Goal: Task Accomplishment & Management: Complete application form

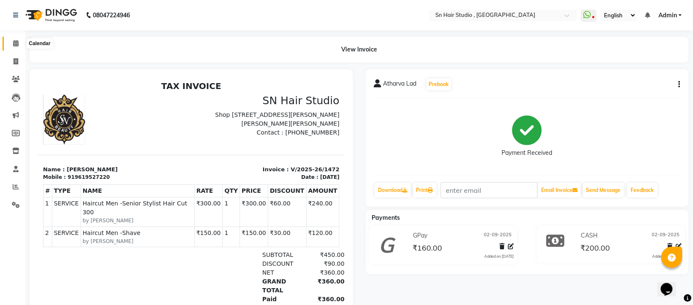
click at [13, 41] on icon at bounding box center [15, 43] width 5 height 6
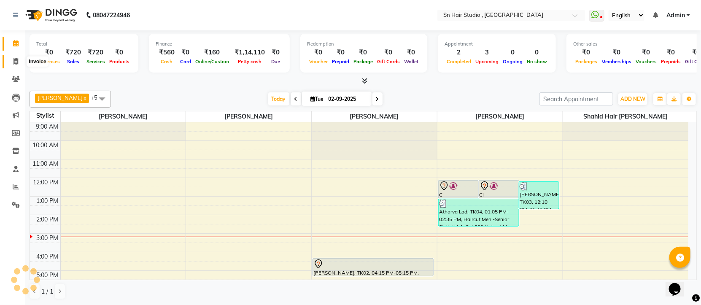
click at [13, 57] on span at bounding box center [15, 62] width 15 height 10
select select "6415"
select select "service"
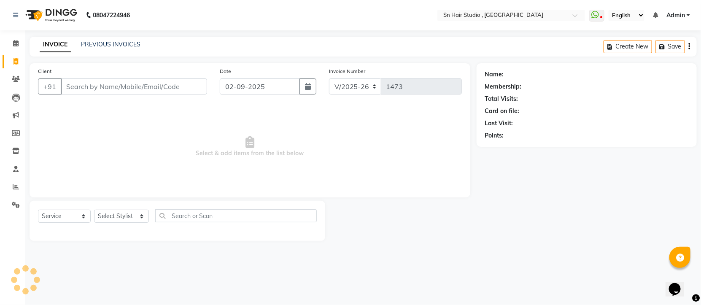
click at [94, 81] on input "Client" at bounding box center [134, 86] width 146 height 16
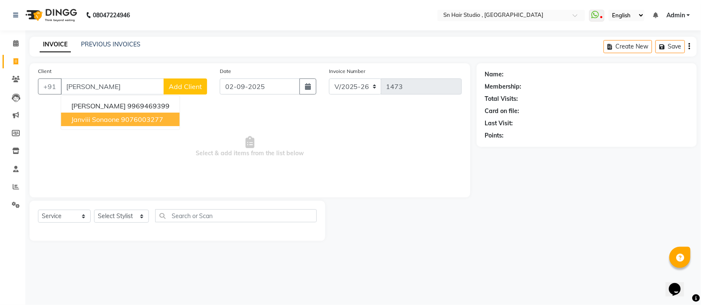
click at [134, 118] on ngb-highlight "9076003277" at bounding box center [142, 119] width 42 height 8
type input "9076003277"
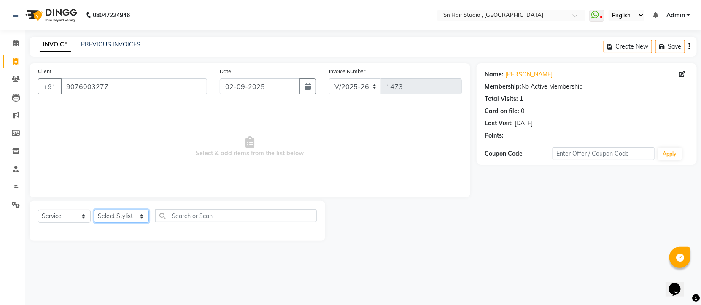
click at [122, 213] on select "Select Stylist [PERSON_NAME] [PERSON_NAME] [PERSON_NAME] hair [PERSON_NAME]" at bounding box center [121, 216] width 55 height 13
select select "52394"
click at [94, 210] on select "Select Stylist [PERSON_NAME] [PERSON_NAME] [PERSON_NAME] hair [PERSON_NAME]" at bounding box center [121, 216] width 55 height 13
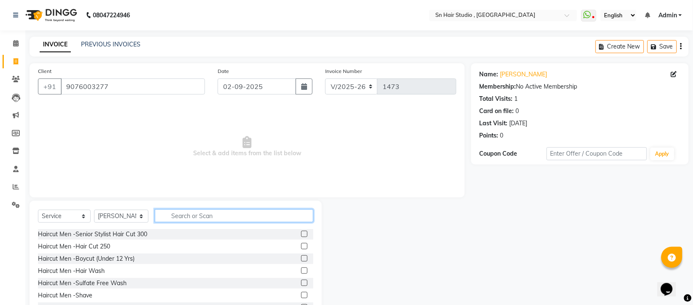
click at [180, 213] on input "text" at bounding box center [234, 215] width 159 height 13
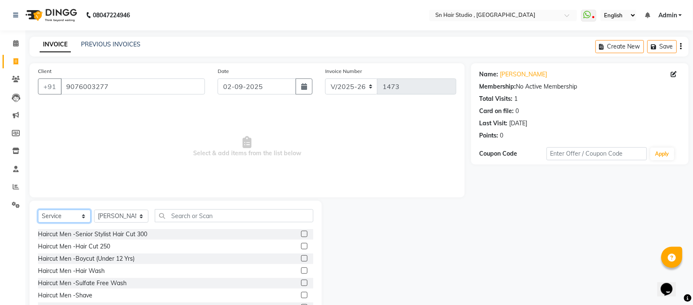
click at [84, 215] on select "Select Service Product Membership Package Voucher Prepaid Gift Card" at bounding box center [64, 216] width 53 height 13
select select "product"
click at [38, 210] on select "Select Service Product Membership Package Voucher Prepaid Gift Card" at bounding box center [64, 216] width 53 height 13
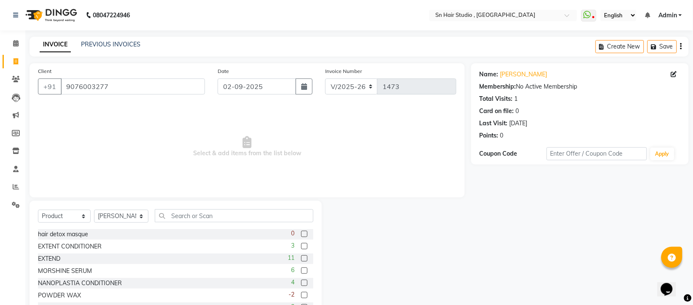
click at [301, 258] on label at bounding box center [304, 258] width 6 height 6
click at [301, 258] on input "checkbox" at bounding box center [303, 258] width 5 height 5
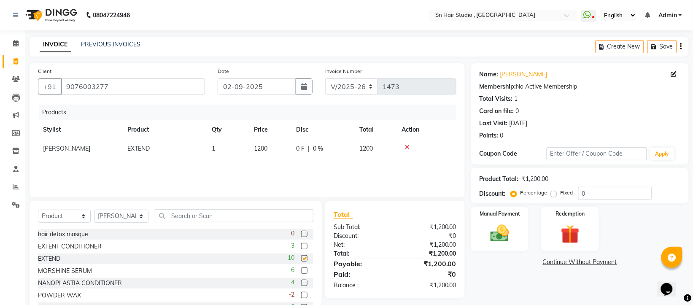
checkbox input "false"
click at [301, 270] on label at bounding box center [304, 270] width 6 height 6
click at [301, 270] on input "checkbox" at bounding box center [303, 270] width 5 height 5
checkbox input "false"
click at [301, 261] on label at bounding box center [304, 258] width 6 height 6
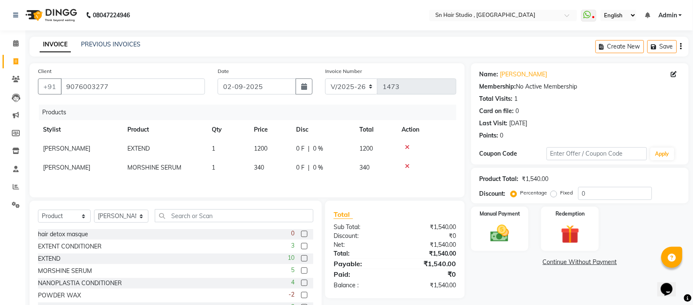
click at [301, 261] on input "checkbox" at bounding box center [303, 258] width 5 height 5
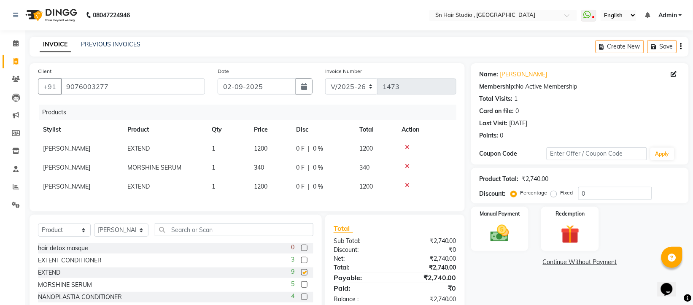
checkbox input "false"
click at [316, 148] on span "0 %" at bounding box center [318, 148] width 10 height 9
select select "52394"
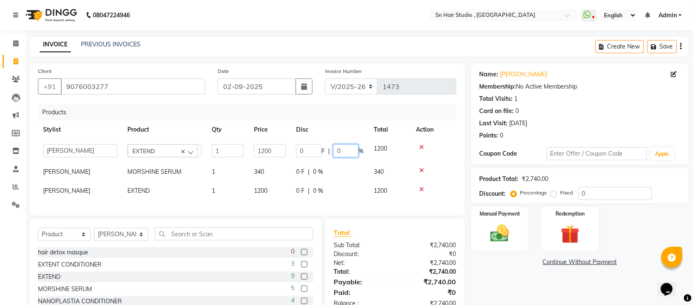
click at [345, 149] on input "0" at bounding box center [345, 150] width 25 height 13
type input "20"
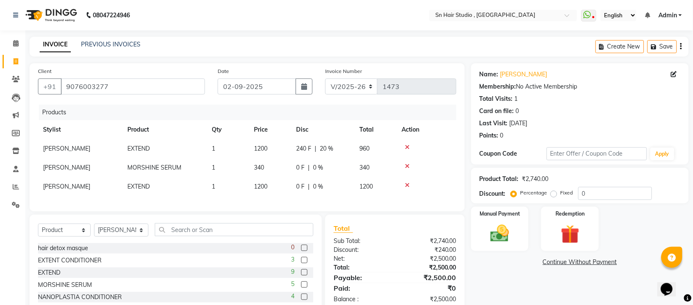
click at [351, 167] on td "0 F | 0 %" at bounding box center [322, 167] width 63 height 19
select select "52394"
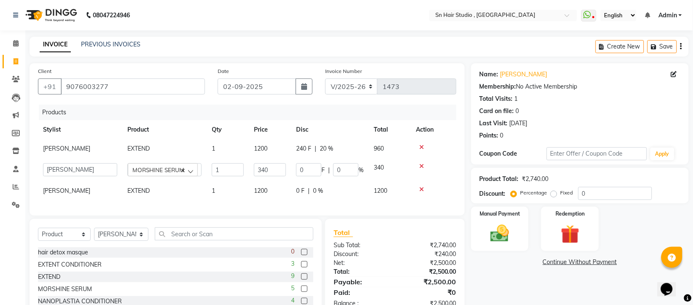
click at [319, 191] on span "0 %" at bounding box center [318, 190] width 10 height 9
select select "52394"
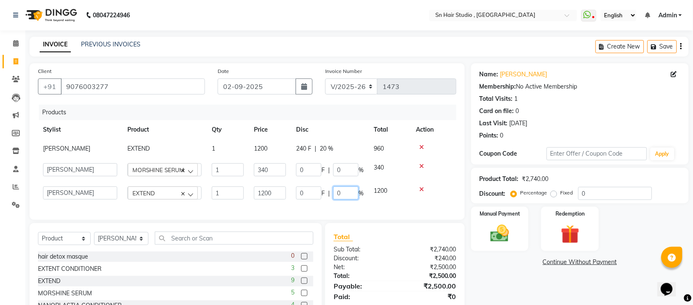
click at [344, 190] on input "0" at bounding box center [345, 192] width 25 height 13
type input "20"
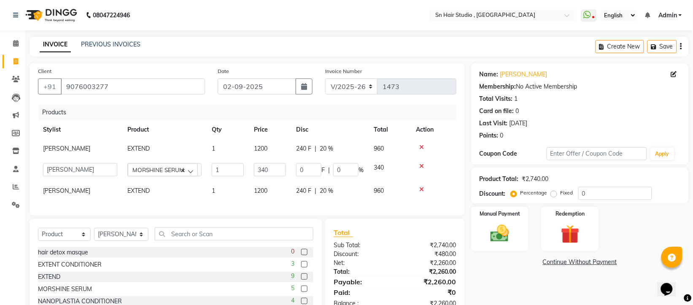
click at [355, 205] on div "Products Stylist Product Qty Price Disc Total Action [PERSON_NAME] EXTEND 1 120…" at bounding box center [247, 156] width 419 height 103
click at [351, 165] on input "0" at bounding box center [345, 169] width 25 height 13
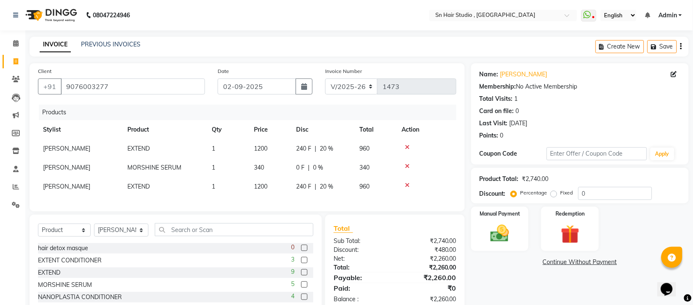
click at [301, 167] on span "0 F" at bounding box center [300, 167] width 8 height 9
select select "52394"
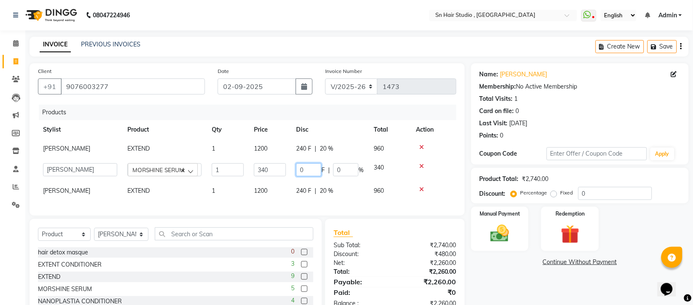
click at [309, 167] on input "0" at bounding box center [308, 169] width 25 height 13
type input "40"
click at [356, 185] on tr "[PERSON_NAME] EXTEND 1 1200 240 F | 20 % 960" at bounding box center [247, 190] width 419 height 19
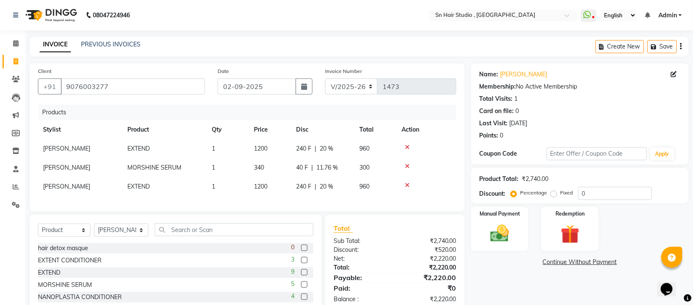
click at [302, 165] on span "40 F" at bounding box center [302, 167] width 12 height 9
select select "52394"
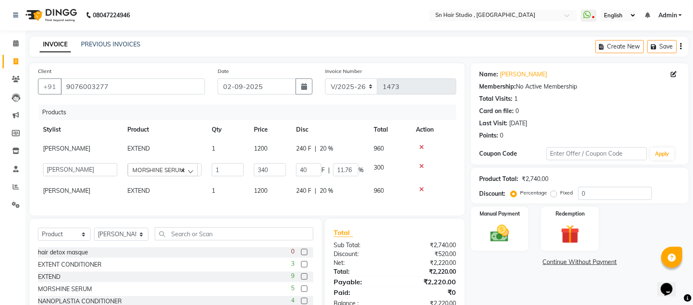
click at [305, 146] on span "240 F" at bounding box center [303, 148] width 15 height 9
select select "52394"
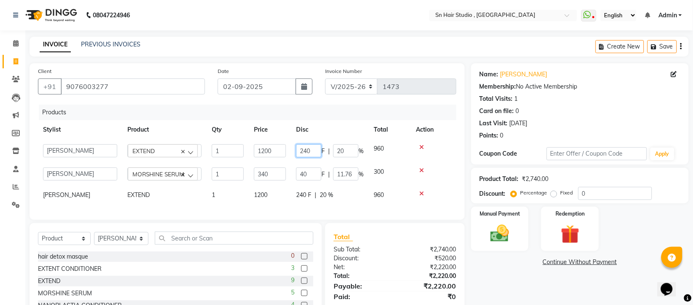
click at [316, 151] on input "240" at bounding box center [308, 150] width 25 height 13
type input "250"
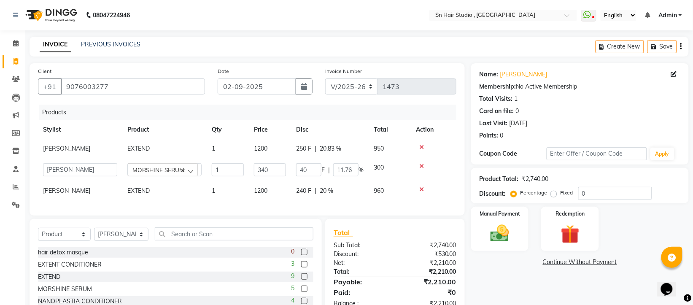
click at [327, 163] on td "40 F | 11.76 %" at bounding box center [330, 169] width 78 height 23
click at [307, 192] on span "240 F" at bounding box center [303, 190] width 15 height 9
select select "52394"
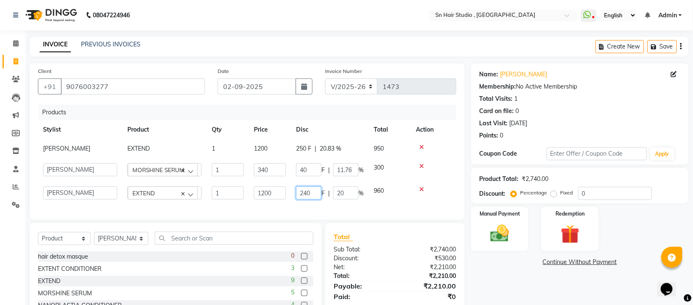
click at [316, 190] on input "240" at bounding box center [308, 192] width 25 height 13
type input "250"
click at [314, 204] on div "Products Stylist Product Qty Price Disc Total Action [PERSON_NAME] EXTEND 1 120…" at bounding box center [247, 158] width 419 height 107
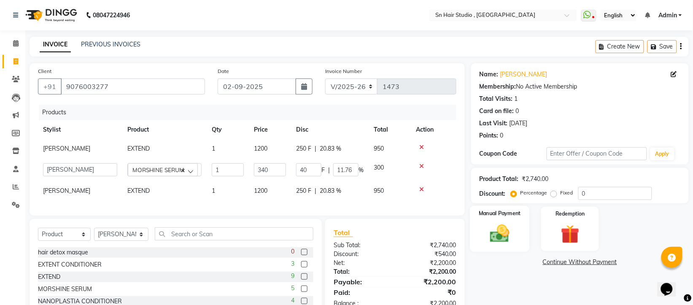
click at [503, 221] on div "Manual Payment" at bounding box center [500, 229] width 60 height 46
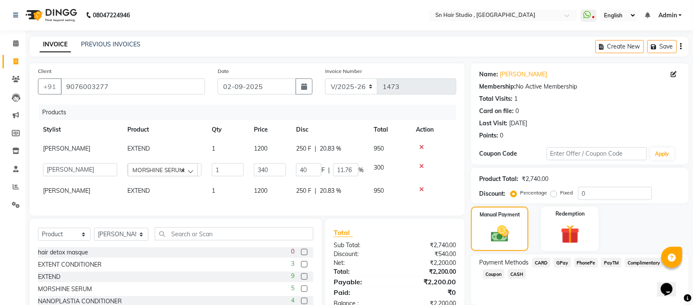
click at [513, 271] on span "CASH" at bounding box center [517, 274] width 18 height 10
click at [582, 288] on input "2200" at bounding box center [616, 290] width 130 height 13
type input "2"
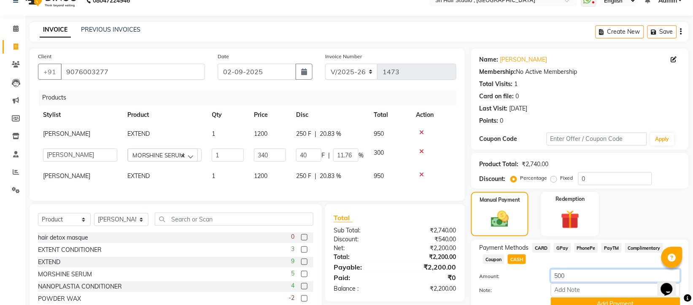
scroll to position [58, 0]
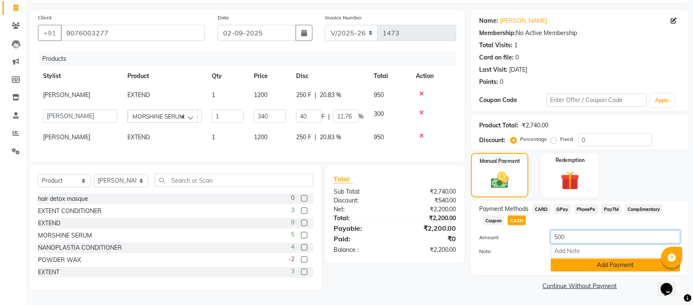
type input "500"
click at [635, 259] on button "Add Payment" at bounding box center [616, 265] width 130 height 13
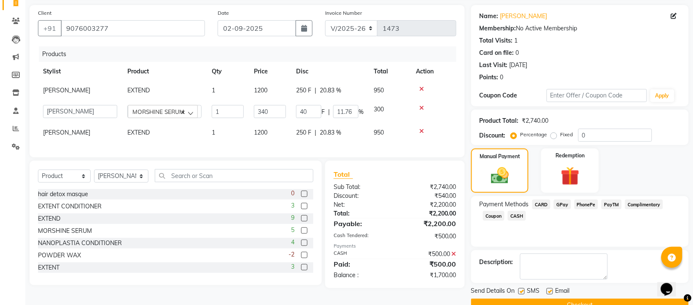
click at [562, 205] on span "GPay" at bounding box center [562, 205] width 17 height 10
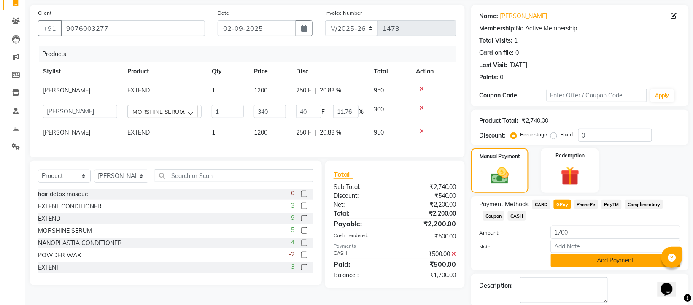
click at [589, 260] on button "Add Payment" at bounding box center [616, 260] width 130 height 13
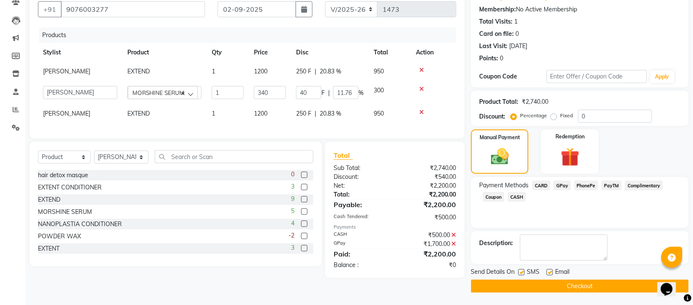
scroll to position [78, 0]
click at [576, 288] on button "Checkout" at bounding box center [580, 285] width 218 height 13
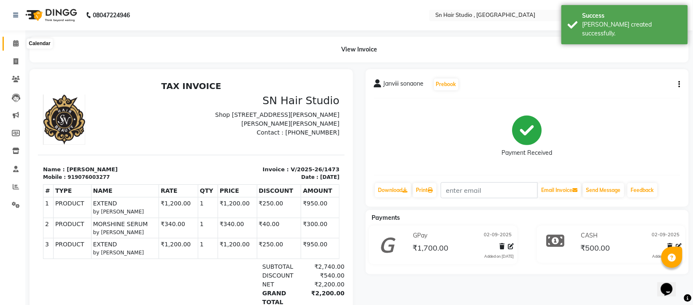
click at [15, 45] on icon at bounding box center [15, 43] width 5 height 6
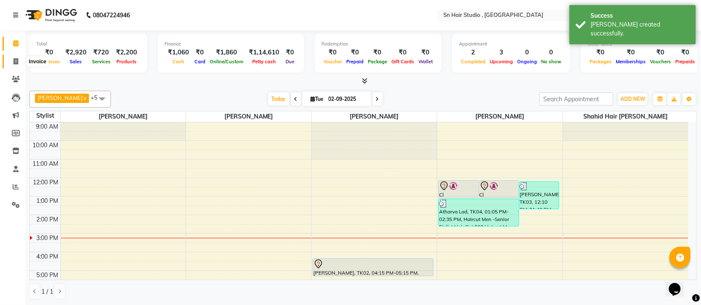
click at [16, 57] on span at bounding box center [15, 62] width 15 height 10
select select "service"
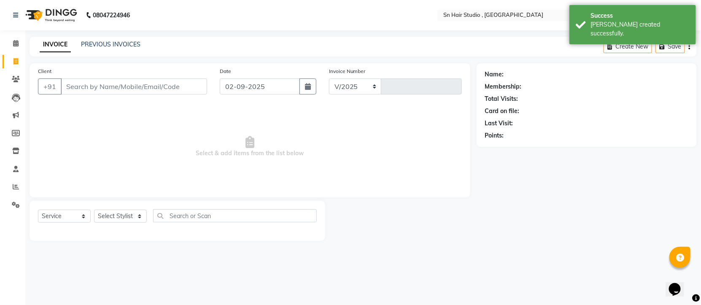
select select "6415"
type input "1474"
click at [72, 79] on input "Client" at bounding box center [134, 86] width 146 height 16
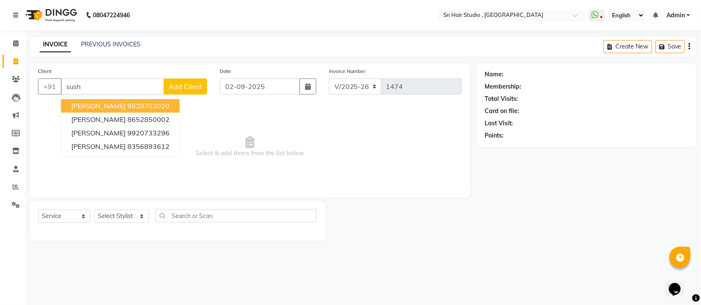
click at [81, 106] on span "[PERSON_NAME]" at bounding box center [98, 106] width 54 height 8
type input "9820703020"
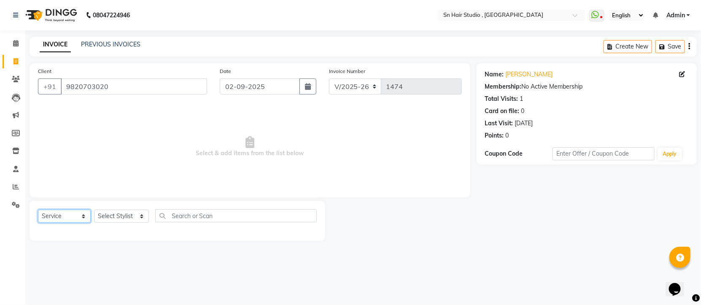
click at [83, 216] on select "Select Service Product Membership Package Voucher Prepaid Gift Card" at bounding box center [64, 216] width 53 height 13
select select "product"
click at [38, 210] on select "Select Service Product Membership Package Voucher Prepaid Gift Card" at bounding box center [64, 216] width 53 height 13
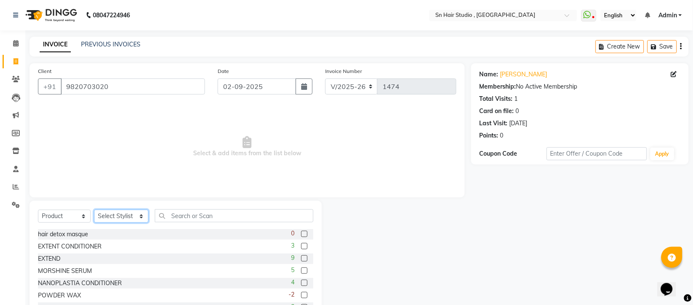
click at [134, 216] on select "Select Stylist [PERSON_NAME] [PERSON_NAME] [PERSON_NAME] hair [PERSON_NAME]" at bounding box center [121, 216] width 54 height 13
click at [138, 215] on select "Select Stylist [PERSON_NAME] [PERSON_NAME] [PERSON_NAME] hair [PERSON_NAME]" at bounding box center [121, 216] width 54 height 13
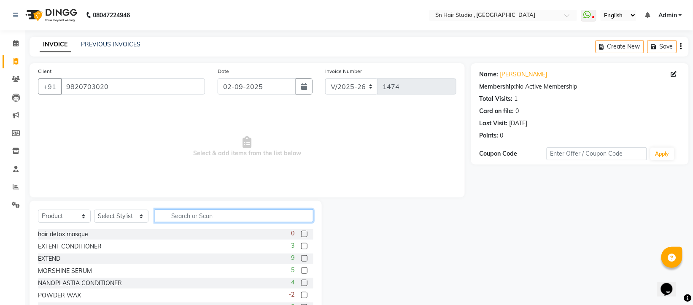
click at [181, 214] on input "text" at bounding box center [234, 215] width 159 height 13
click at [301, 257] on label at bounding box center [304, 258] width 6 height 6
click at [301, 257] on input "checkbox" at bounding box center [303, 258] width 5 height 5
click at [301, 259] on label at bounding box center [304, 258] width 6 height 6
click at [301, 259] on input "checkbox" at bounding box center [303, 258] width 5 height 5
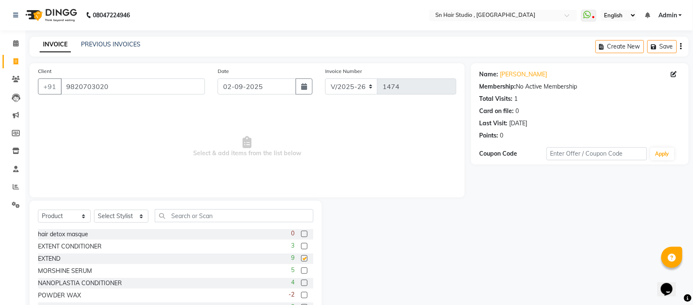
checkbox input "false"
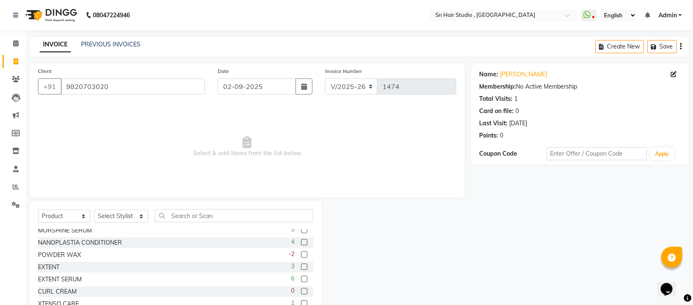
scroll to position [50, 0]
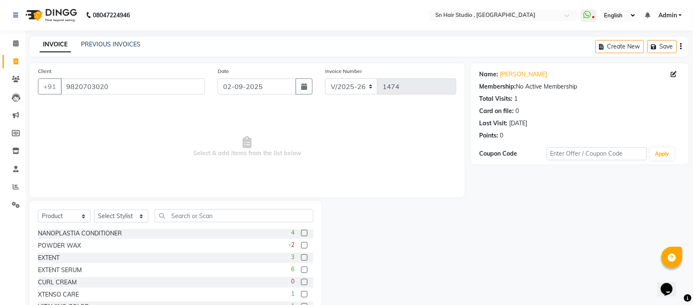
click at [301, 268] on label at bounding box center [304, 270] width 6 height 6
click at [301, 268] on input "checkbox" at bounding box center [303, 269] width 5 height 5
click at [301, 270] on label at bounding box center [304, 270] width 6 height 6
click at [301, 270] on input "checkbox" at bounding box center [303, 269] width 5 height 5
click at [301, 269] on label at bounding box center [304, 270] width 6 height 6
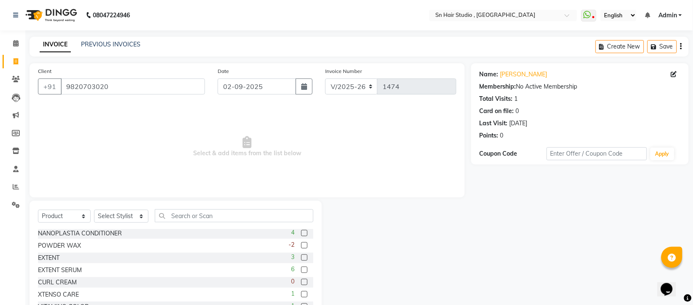
click at [301, 269] on input "checkbox" at bounding box center [303, 269] width 5 height 5
checkbox input "false"
click at [134, 216] on select "Select Stylist [PERSON_NAME] [PERSON_NAME] [PERSON_NAME] hair [PERSON_NAME]" at bounding box center [121, 216] width 54 height 13
select select "52394"
click at [94, 210] on select "Select Stylist [PERSON_NAME] [PERSON_NAME] [PERSON_NAME] hair [PERSON_NAME]" at bounding box center [121, 216] width 54 height 13
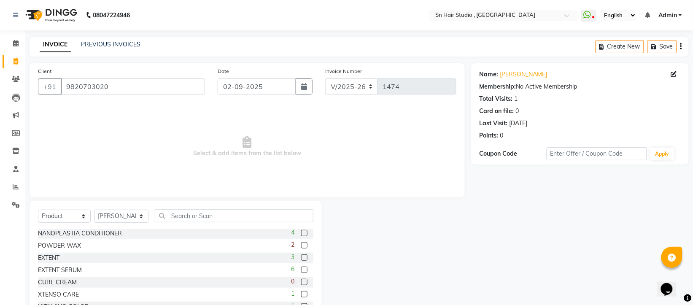
click at [301, 269] on label at bounding box center [304, 270] width 6 height 6
click at [301, 269] on input "checkbox" at bounding box center [303, 269] width 5 height 5
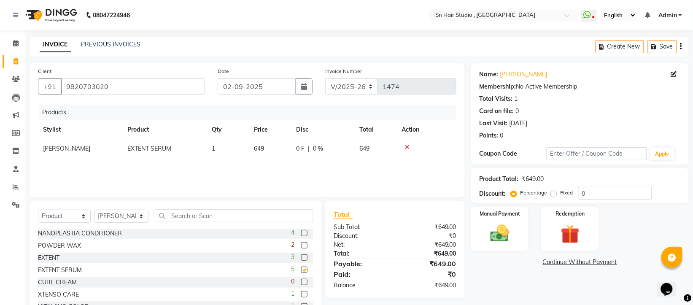
checkbox input "false"
click at [301, 255] on label at bounding box center [304, 257] width 6 height 6
click at [301, 255] on input "checkbox" at bounding box center [303, 257] width 5 height 5
checkbox input "false"
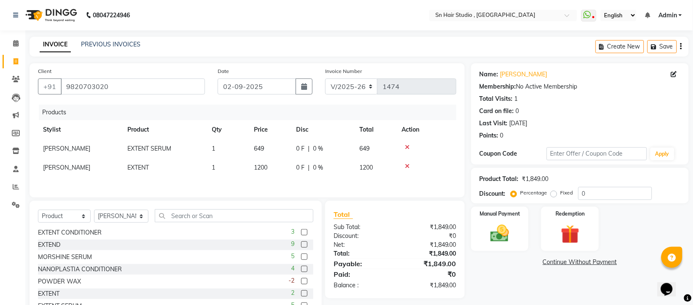
scroll to position [0, 0]
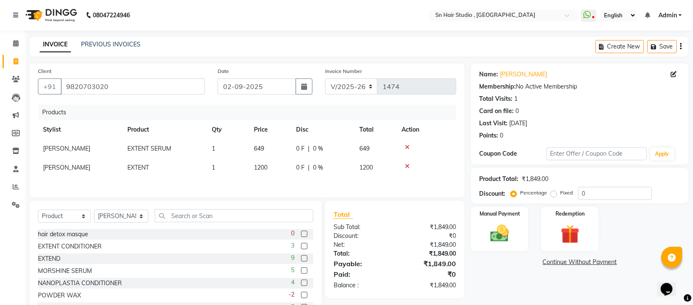
click at [301, 248] on label at bounding box center [304, 246] width 6 height 6
click at [301, 248] on input "checkbox" at bounding box center [303, 246] width 5 height 5
click at [294, 229] on div "Select Service Product Membership Package Voucher Prepaid Gift Card Select Styl…" at bounding box center [176, 219] width 276 height 20
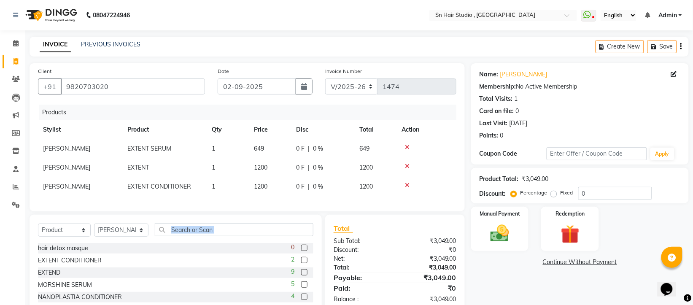
checkbox input "false"
click at [216, 167] on td "1" at bounding box center [228, 167] width 42 height 19
select select "52394"
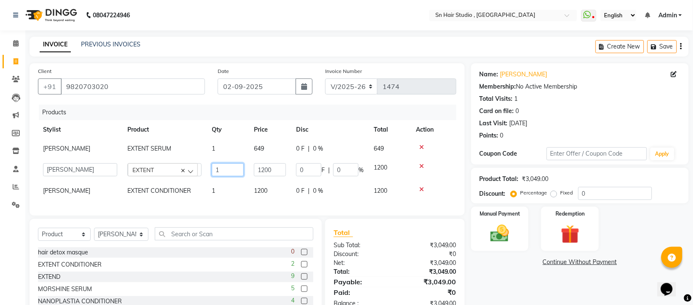
click at [224, 169] on input "1" at bounding box center [228, 169] width 32 height 13
type input "2"
click at [226, 187] on td "1" at bounding box center [228, 190] width 42 height 19
select select "52394"
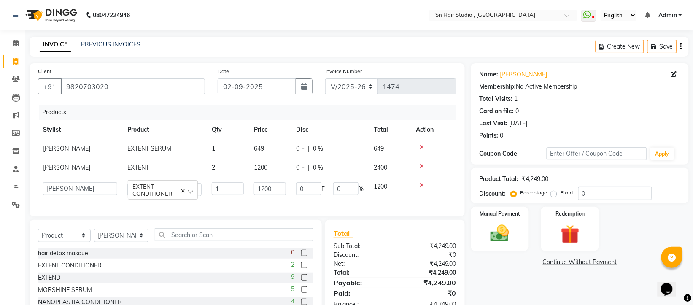
click at [422, 183] on icon at bounding box center [421, 185] width 5 height 6
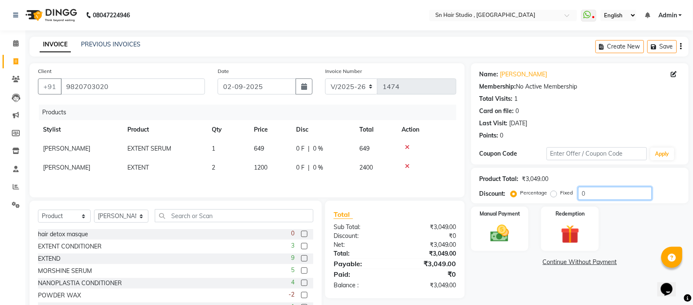
click at [603, 194] on input "0" at bounding box center [615, 193] width 74 height 13
type input "20"
click at [509, 212] on label "Manual Payment" at bounding box center [500, 213] width 42 height 8
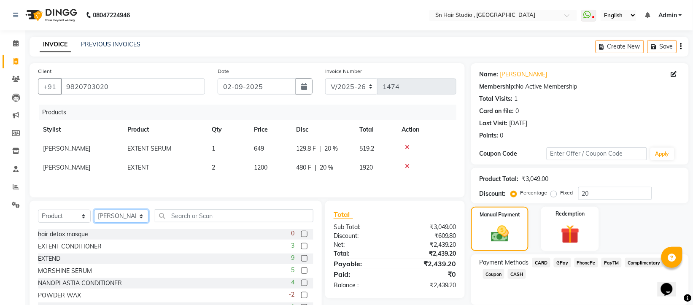
click at [119, 219] on select "Select Stylist [PERSON_NAME] [PERSON_NAME] [PERSON_NAME] hair [PERSON_NAME]" at bounding box center [121, 216] width 54 height 13
select select "52392"
click at [94, 212] on select "Select Stylist [PERSON_NAME] [PERSON_NAME] [PERSON_NAME] hair [PERSON_NAME]" at bounding box center [121, 216] width 54 height 13
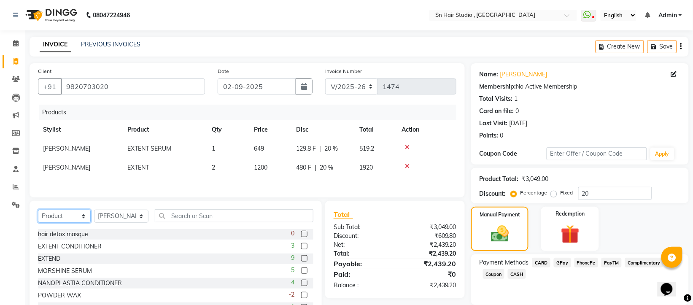
click at [81, 216] on select "Select Service Product Membership Package Voucher Prepaid Gift Card" at bounding box center [64, 216] width 53 height 13
select select "service"
click at [38, 212] on select "Select Service Product Membership Package Voucher Prepaid Gift Card" at bounding box center [64, 216] width 53 height 13
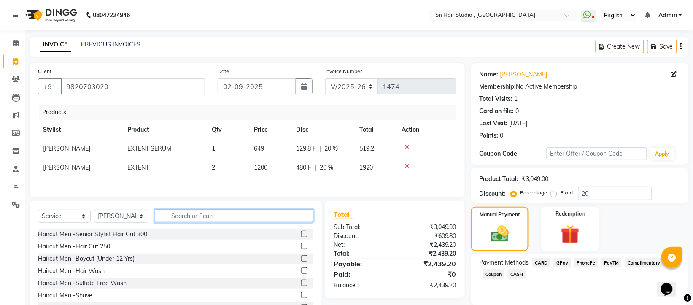
click at [196, 221] on input "text" at bounding box center [234, 215] width 159 height 13
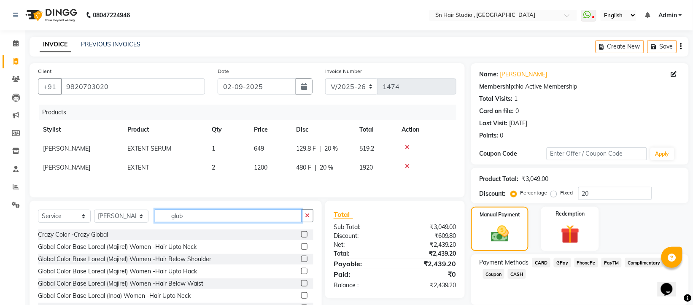
scroll to position [53, 0]
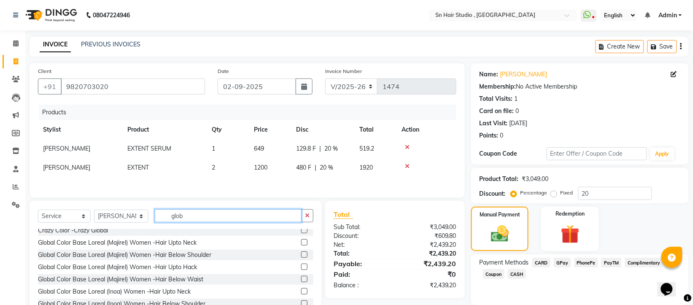
type input "glob"
click at [301, 256] on label at bounding box center [304, 254] width 6 height 6
click at [301, 256] on input "checkbox" at bounding box center [303, 254] width 5 height 5
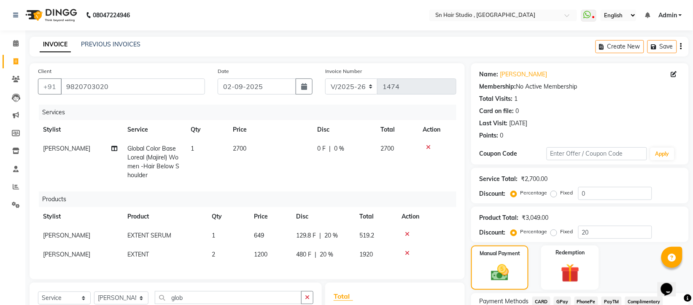
checkbox input "false"
click at [237, 145] on span "2700" at bounding box center [240, 149] width 14 height 8
select select "52392"
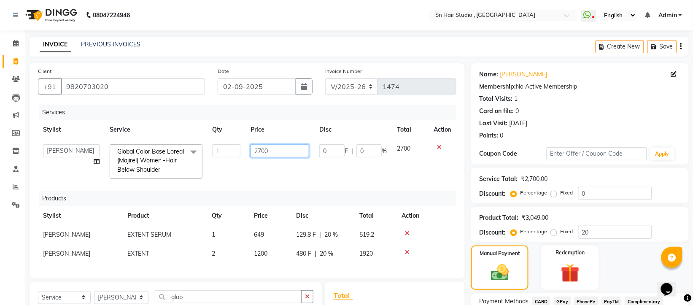
click at [283, 150] on input "2700" at bounding box center [280, 150] width 59 height 13
type input "2"
type input "3000"
click at [289, 177] on td "3000" at bounding box center [280, 161] width 69 height 45
select select "52392"
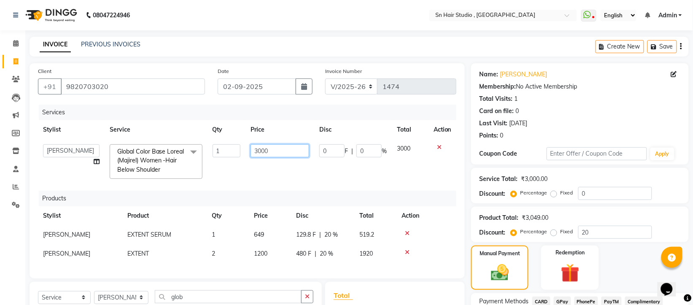
click at [289, 151] on input "3000" at bounding box center [280, 150] width 59 height 13
type input "3"
type input "4500"
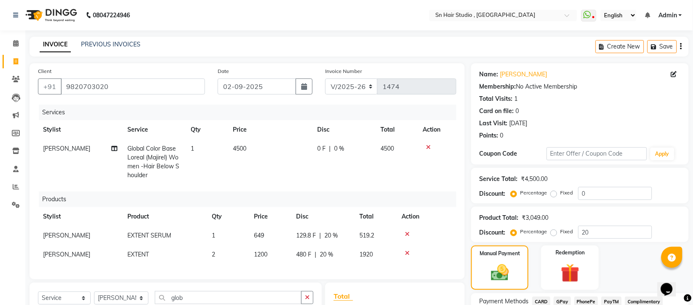
click at [292, 167] on td "4500" at bounding box center [270, 162] width 84 height 46
select select "52392"
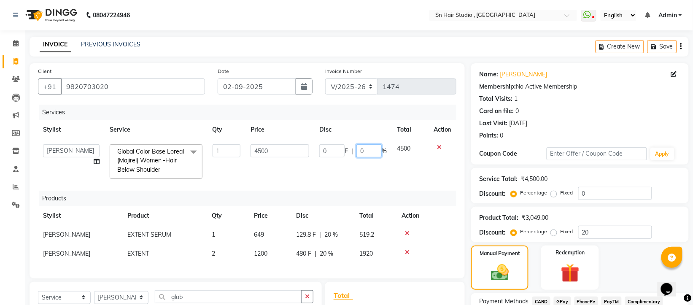
click at [370, 152] on input "0" at bounding box center [369, 150] width 25 height 13
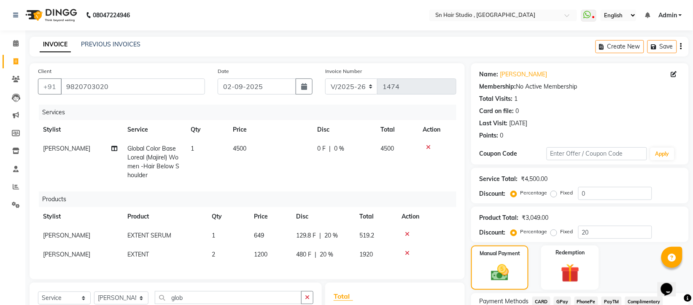
click at [335, 143] on td "0 F | 0 %" at bounding box center [343, 162] width 63 height 46
select select "52392"
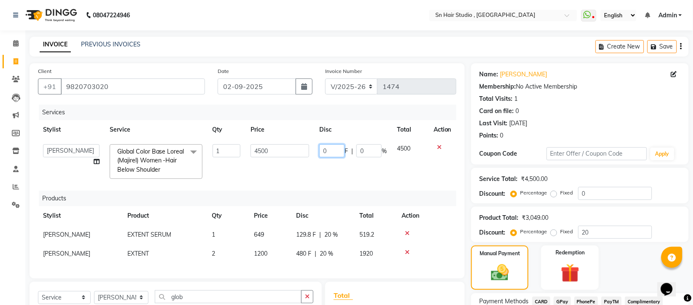
click at [332, 147] on input "0" at bounding box center [331, 150] width 25 height 13
type input "1"
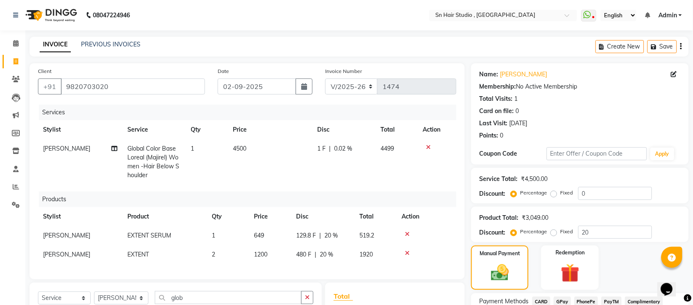
click at [244, 147] on span "4500" at bounding box center [240, 149] width 14 height 8
select select "52392"
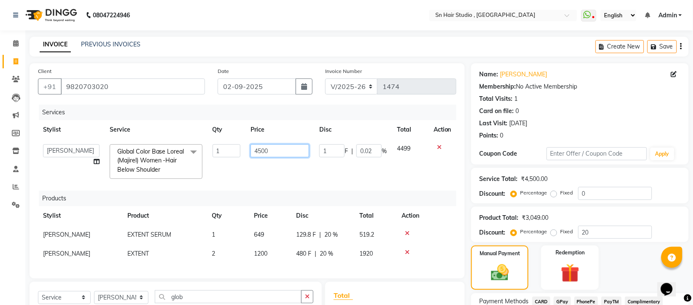
click at [292, 151] on input "4500" at bounding box center [280, 150] width 59 height 13
type input "4000"
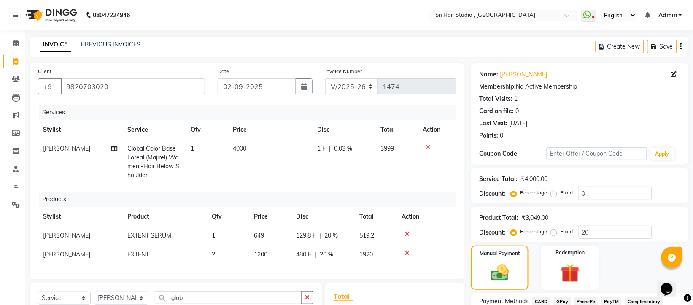
click at [323, 145] on span "1 F" at bounding box center [321, 148] width 8 height 9
select select "52392"
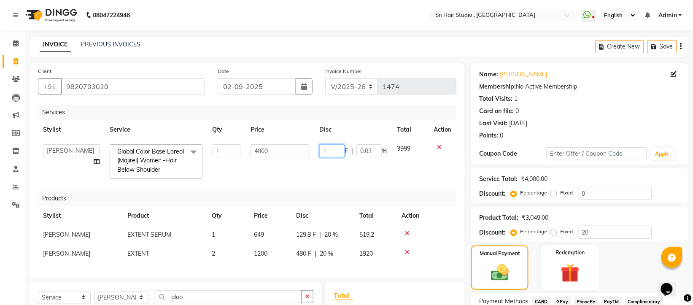
click at [340, 152] on input "1" at bounding box center [331, 150] width 25 height 13
type input "1000"
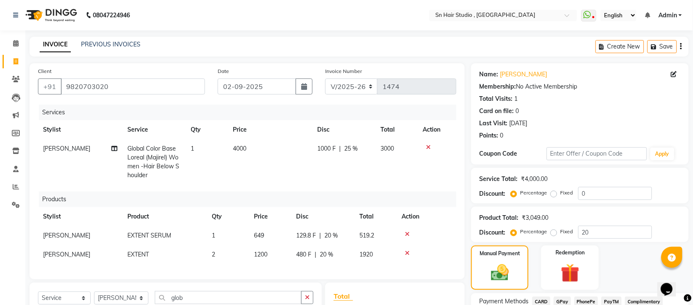
click at [336, 170] on td "1000 F | 25 %" at bounding box center [343, 162] width 63 height 46
select select "52392"
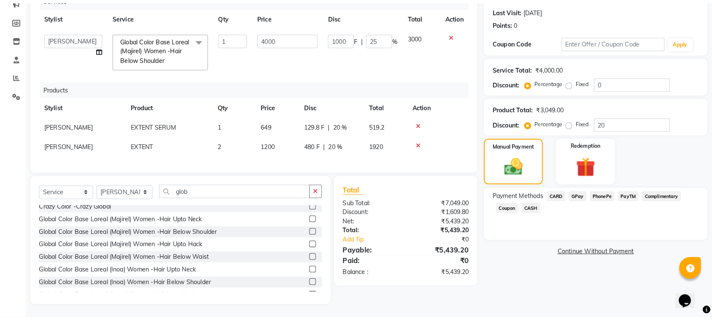
scroll to position [107, 0]
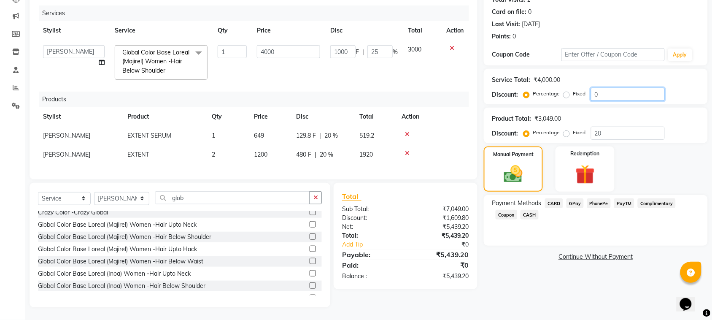
click at [610, 88] on input "0" at bounding box center [628, 94] width 74 height 13
type input "0"
click at [610, 88] on input "number" at bounding box center [628, 94] width 74 height 13
click at [573, 90] on label "Fixed" at bounding box center [579, 94] width 13 height 8
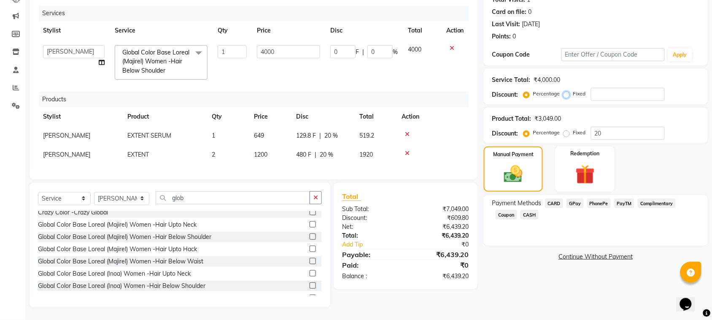
click at [565, 91] on input "Fixed" at bounding box center [568, 94] width 6 height 6
radio input "true"
click at [608, 88] on input "number" at bounding box center [628, 94] width 74 height 13
type input "1"
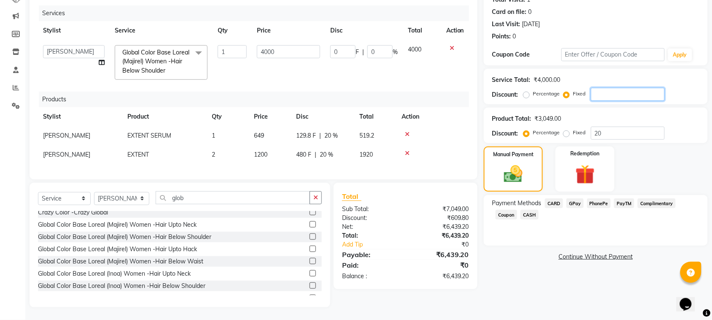
type input "0.03"
type input "10"
type input "0.25"
type input "100"
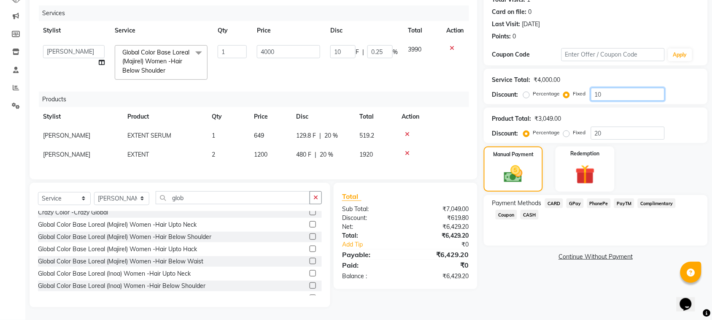
type input "100"
type input "2.5"
type input "1000"
type input "25"
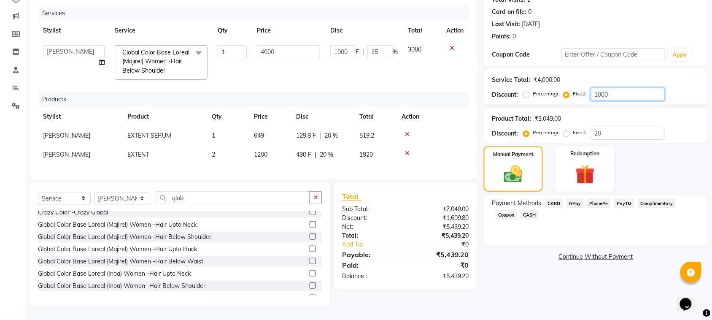
type input "1000"
click at [384, 74] on td "1000 F | 25 %" at bounding box center [364, 62] width 78 height 45
click at [492, 94] on div "Service Total: ₹4,000.00 Discount: Percentage Fixed 1000" at bounding box center [596, 86] width 224 height 35
click at [576, 198] on span "GPay" at bounding box center [575, 203] width 17 height 10
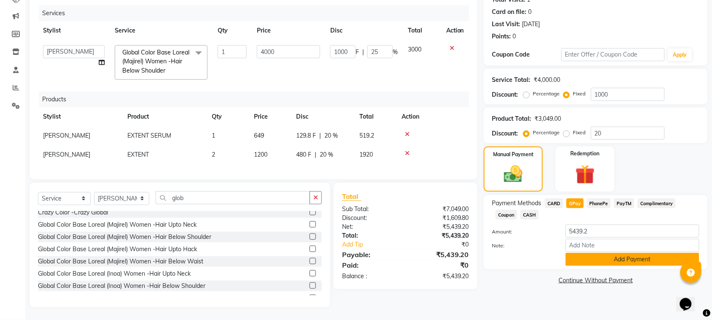
click at [608, 253] on button "Add Payment" at bounding box center [633, 259] width 134 height 13
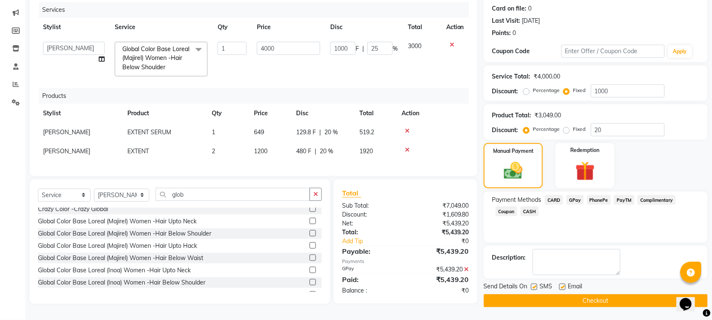
click at [596, 294] on button "Checkout" at bounding box center [596, 300] width 224 height 13
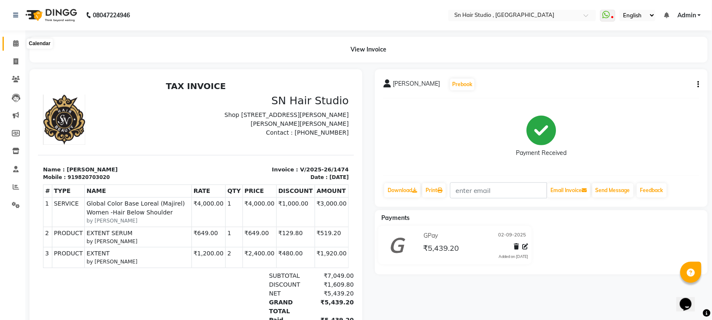
click at [16, 42] on icon at bounding box center [15, 43] width 5 height 6
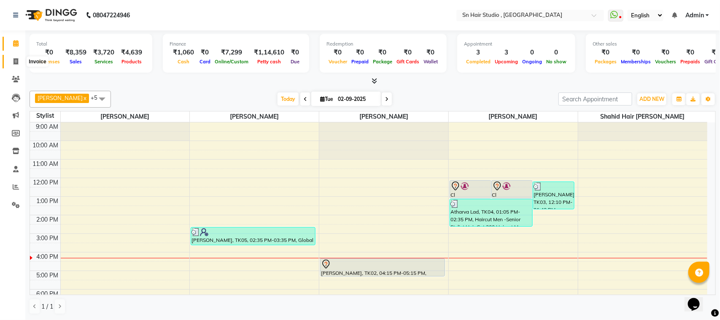
click at [17, 59] on icon at bounding box center [16, 61] width 5 height 6
select select "service"
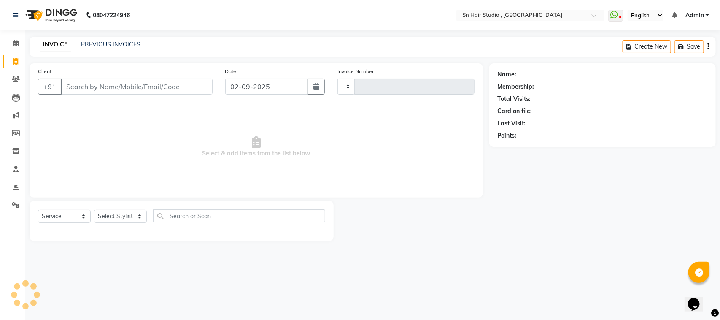
type input "1475"
select select "6415"
click at [115, 214] on select "Select Stylist [PERSON_NAME] [PERSON_NAME] [PERSON_NAME] hair [PERSON_NAME]" at bounding box center [122, 216] width 56 height 13
click at [115, 215] on select "Select Stylist [PERSON_NAME] [PERSON_NAME] [PERSON_NAME] hair [PERSON_NAME]" at bounding box center [122, 216] width 56 height 13
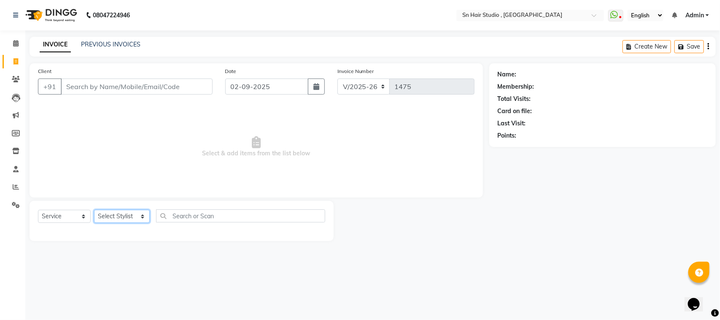
select select "58014"
click at [94, 210] on select "Select Stylist [PERSON_NAME] [PERSON_NAME] [PERSON_NAME] hair [PERSON_NAME]" at bounding box center [122, 216] width 56 height 13
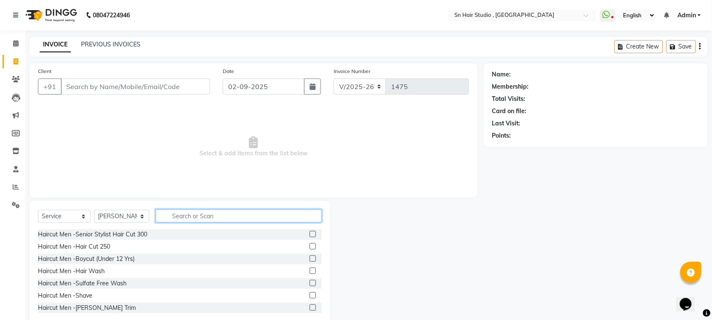
click at [188, 212] on input "text" at bounding box center [239, 215] width 166 height 13
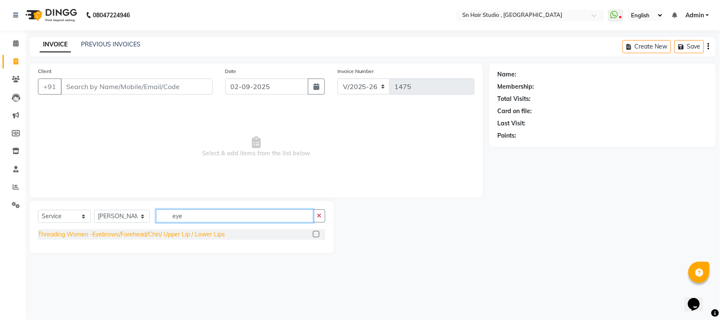
type input "eye"
click at [179, 234] on div "Threading Women -Eyebrows/Forehead/Chin/ Upper Lip / Lower Lips" at bounding box center [131, 234] width 187 height 9
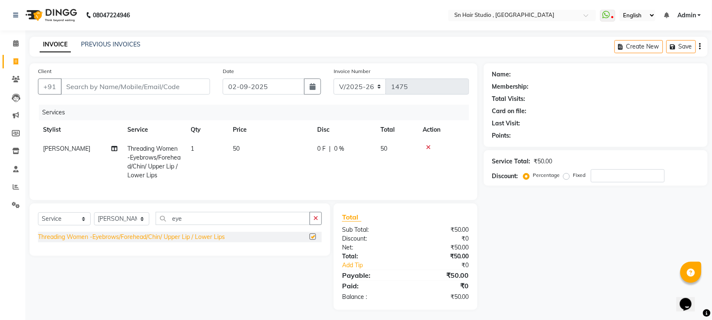
checkbox input "false"
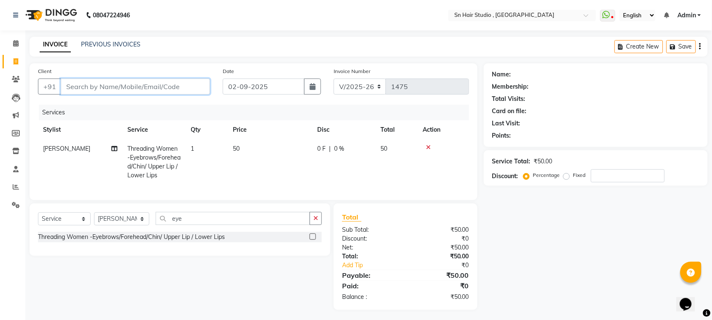
click at [168, 86] on input "Client" at bounding box center [135, 86] width 149 height 16
type input "8"
type input "0"
type input "8329996078"
click at [181, 84] on span "Add Client" at bounding box center [188, 86] width 33 height 8
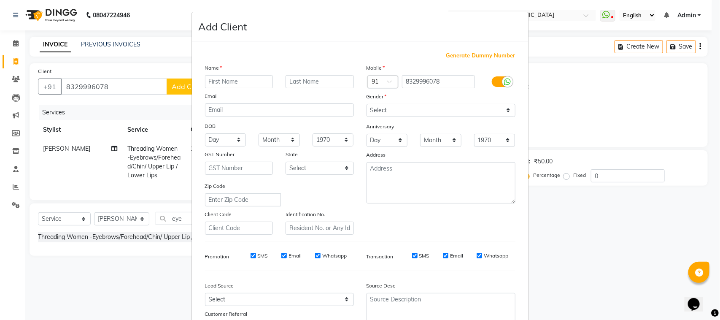
click at [213, 81] on input "text" at bounding box center [239, 81] width 68 height 13
type input "soni"
click at [295, 78] on input "text" at bounding box center [320, 81] width 68 height 13
type input "jaiswal"
click at [505, 111] on select "Select [DEMOGRAPHIC_DATA] [DEMOGRAPHIC_DATA] Other Prefer Not To Say" at bounding box center [441, 110] width 149 height 13
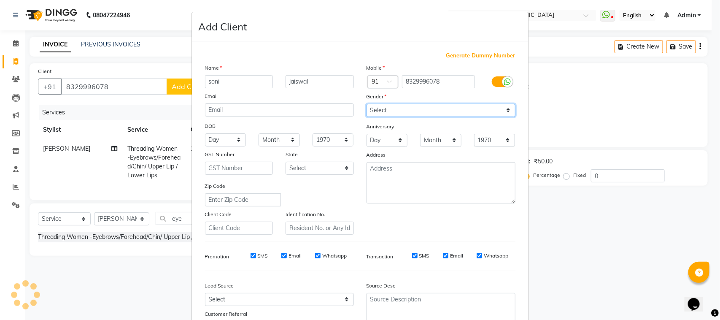
select select "[DEMOGRAPHIC_DATA]"
click at [367, 104] on select "Select [DEMOGRAPHIC_DATA] [DEMOGRAPHIC_DATA] Other Prefer Not To Say" at bounding box center [441, 110] width 149 height 13
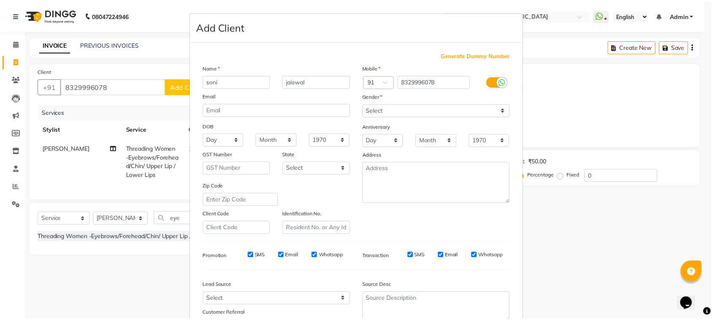
scroll to position [66, 0]
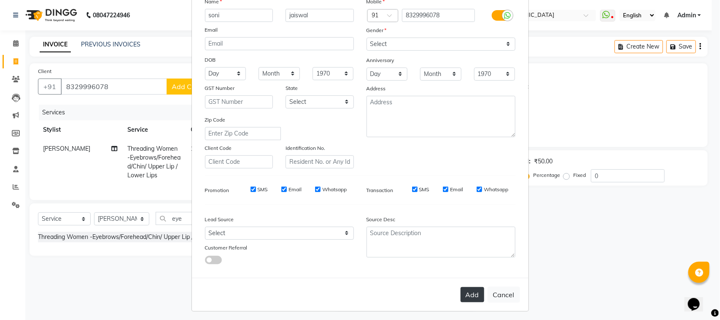
click at [477, 292] on button "Add" at bounding box center [473, 294] width 24 height 15
select select
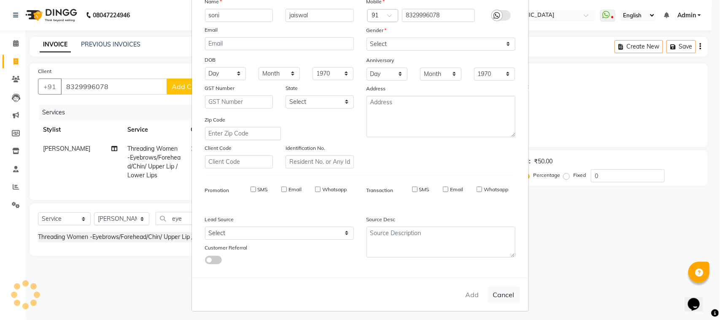
select select
checkbox input "false"
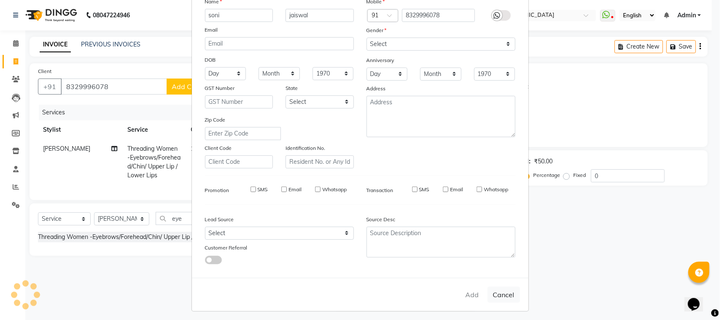
checkbox input "false"
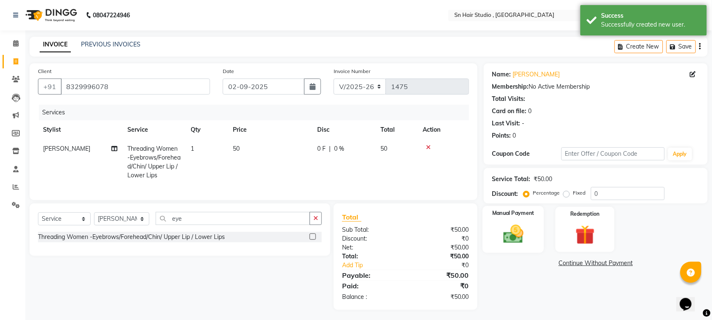
click at [518, 226] on img at bounding box center [513, 233] width 33 height 23
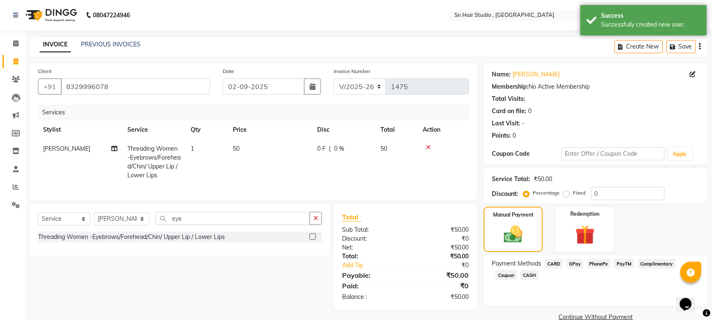
click at [529, 273] on span "CASH" at bounding box center [530, 275] width 18 height 10
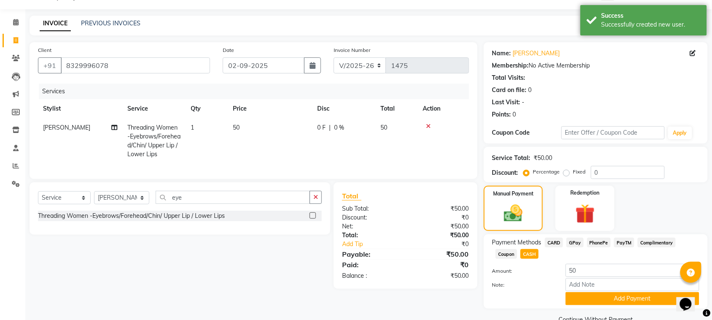
scroll to position [39, 0]
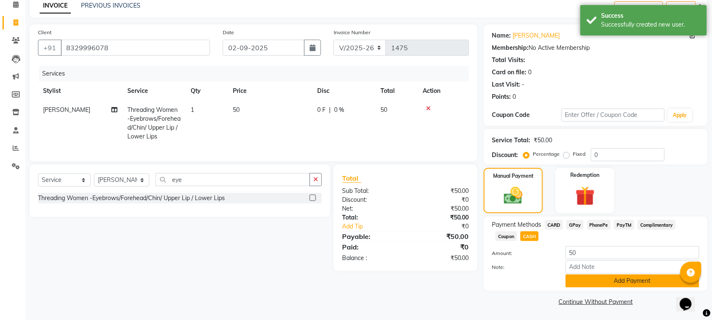
click at [651, 278] on button "Add Payment" at bounding box center [633, 280] width 134 height 13
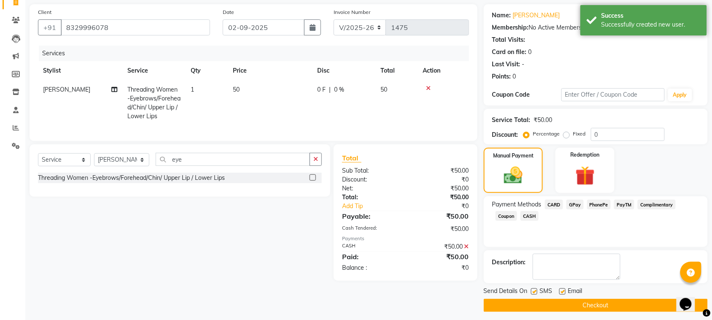
scroll to position [64, 0]
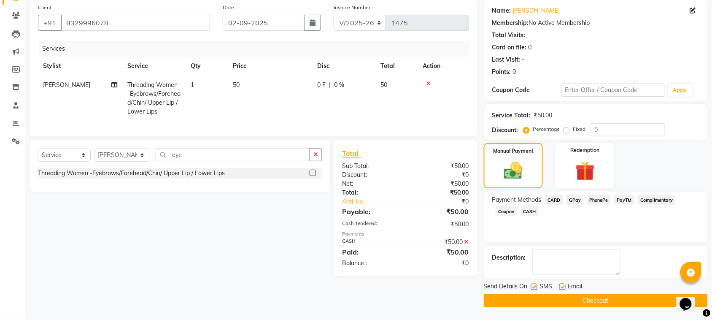
click at [616, 294] on button "Checkout" at bounding box center [596, 300] width 224 height 13
